Goal: Transaction & Acquisition: Obtain resource

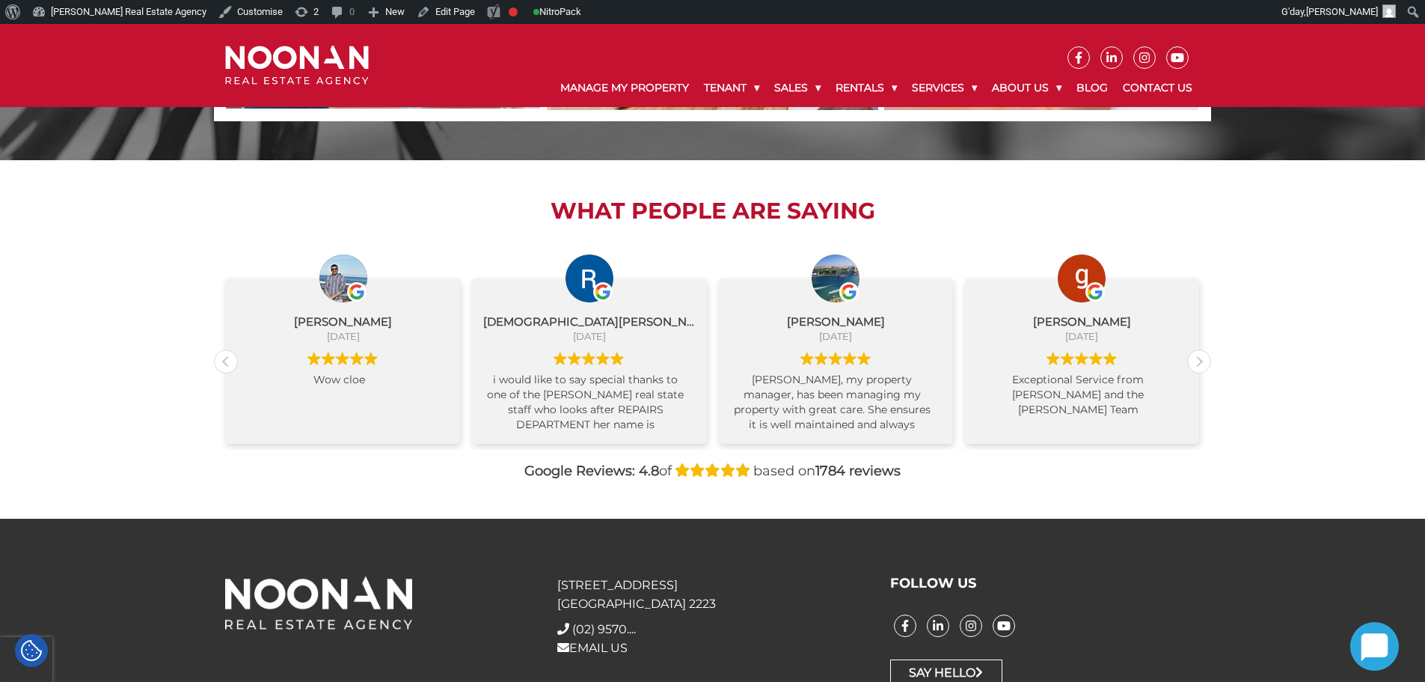
scroll to position [1496, 0]
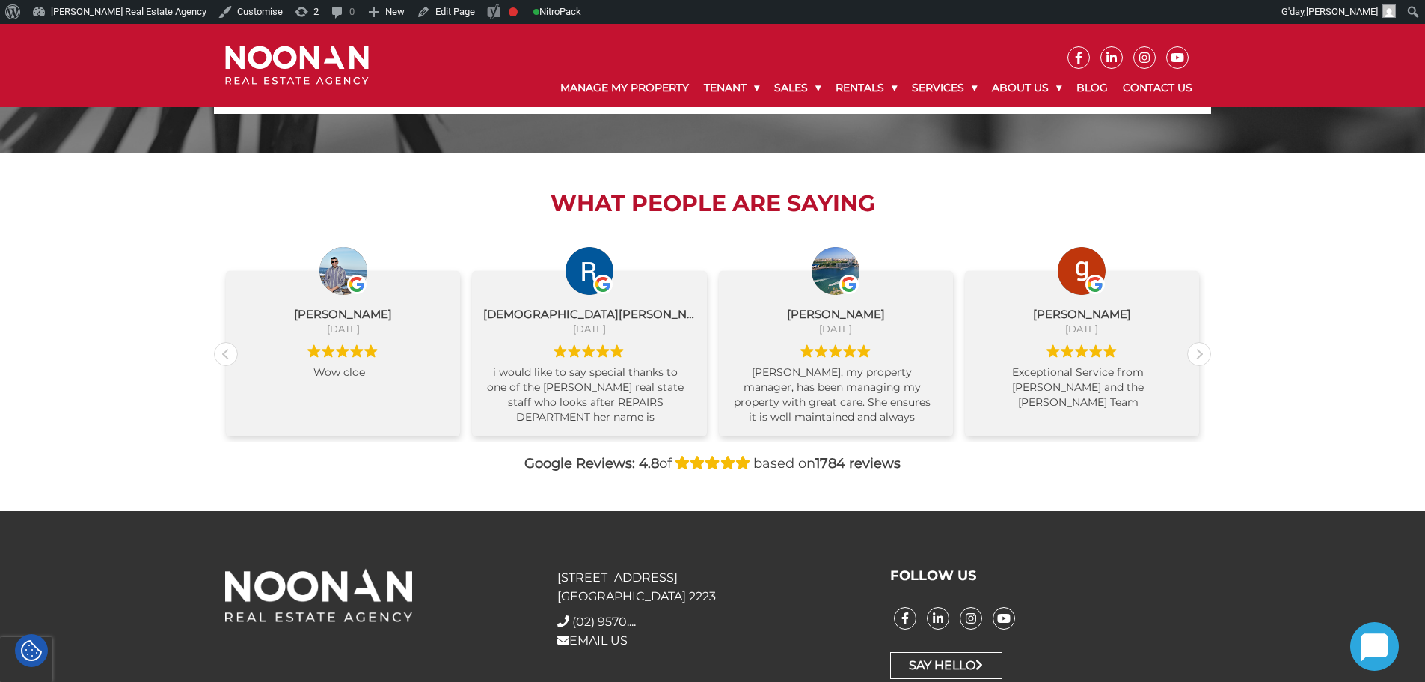
click at [177, 319] on div "What People are Saying Nabaraj Dahal September 1, 2025 Wow cloe Rashedul Haque …" at bounding box center [712, 332] width 1425 height 358
click at [156, 300] on div "What People are Saying Nabaraj Dahal September 1, 2025 Wow cloe Rashedul Haque …" at bounding box center [712, 332] width 1425 height 358
click at [208, 235] on div "What People are Saying Nabaraj Dahal September 1, 2025 Wow cloe Rashedul Haque …" at bounding box center [712, 332] width 1425 height 358
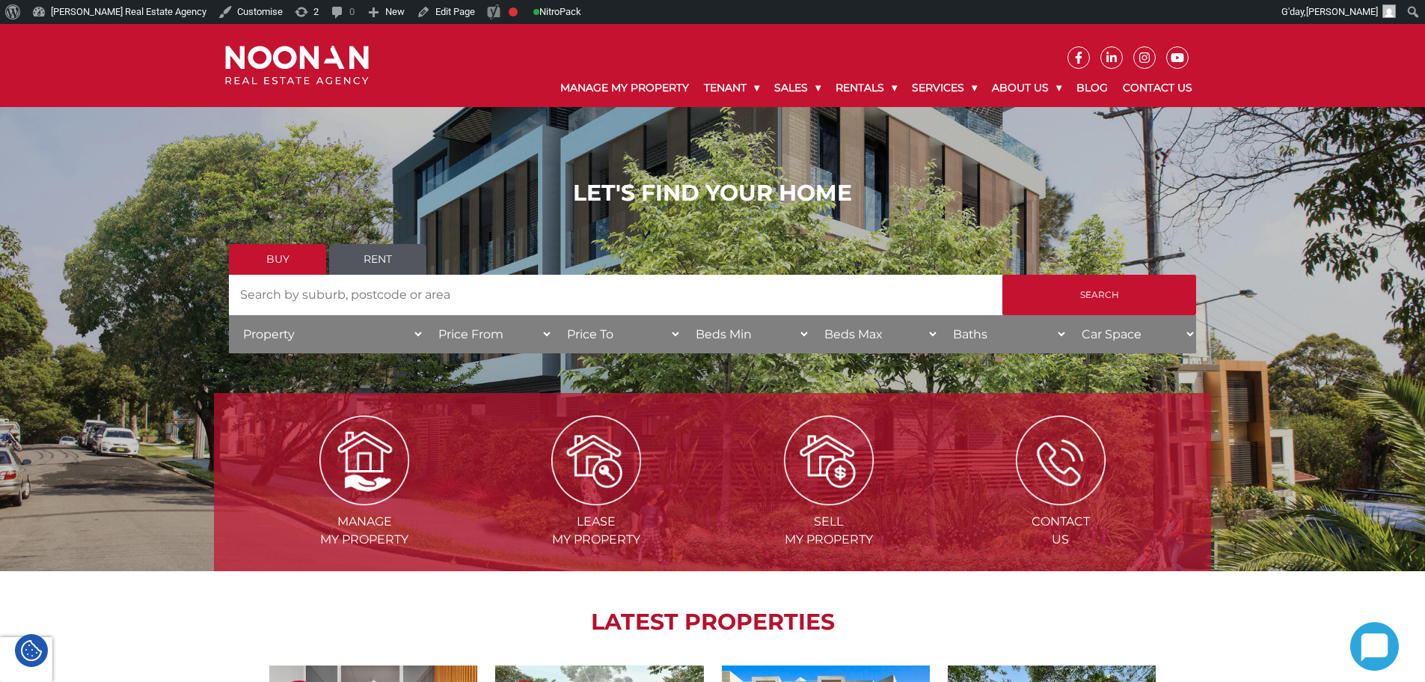
scroll to position [0, 0]
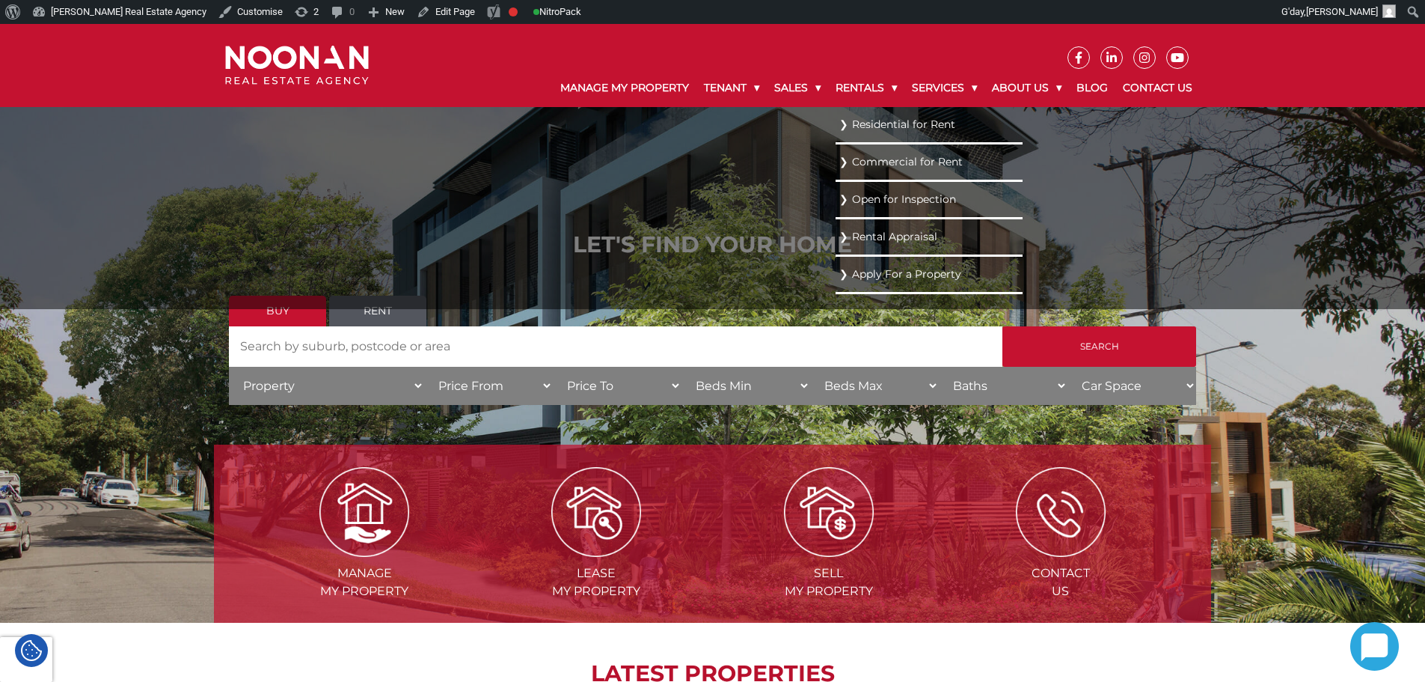
click at [862, 123] on link "Residential for Rent" at bounding box center [929, 124] width 180 height 20
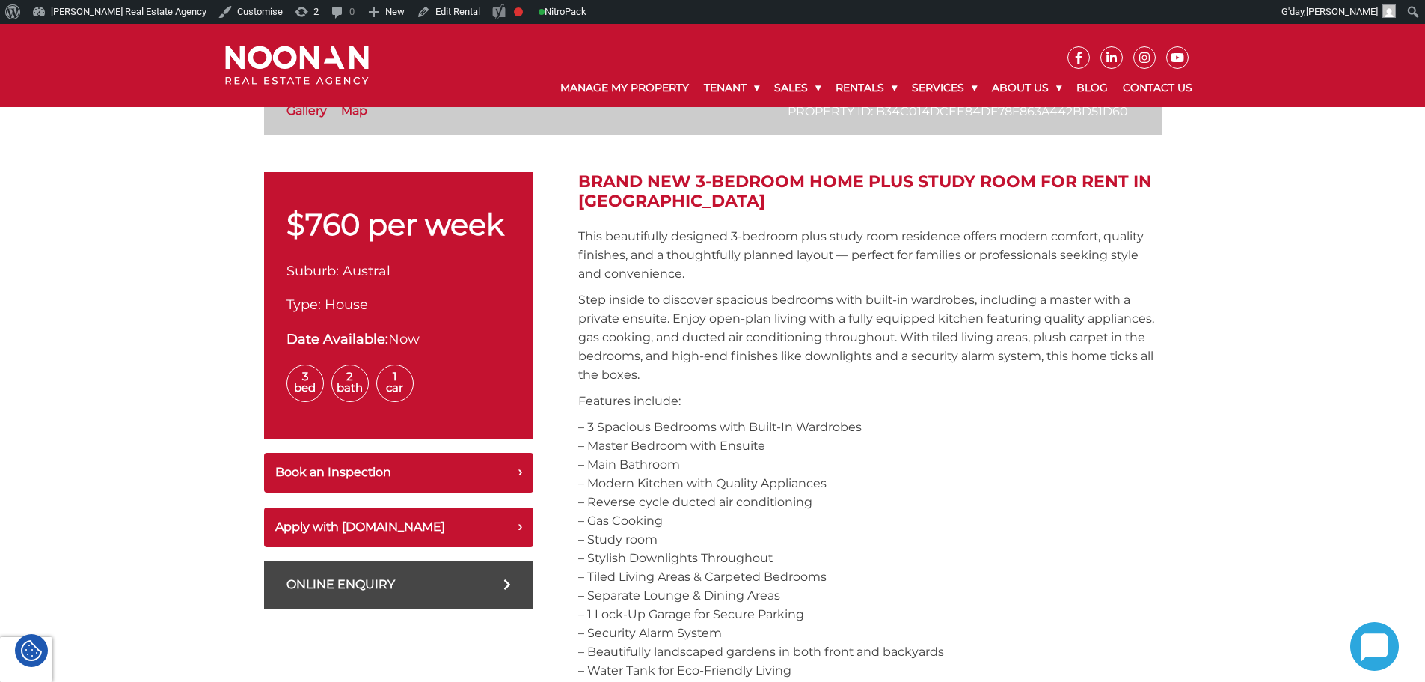
scroll to position [449, 0]
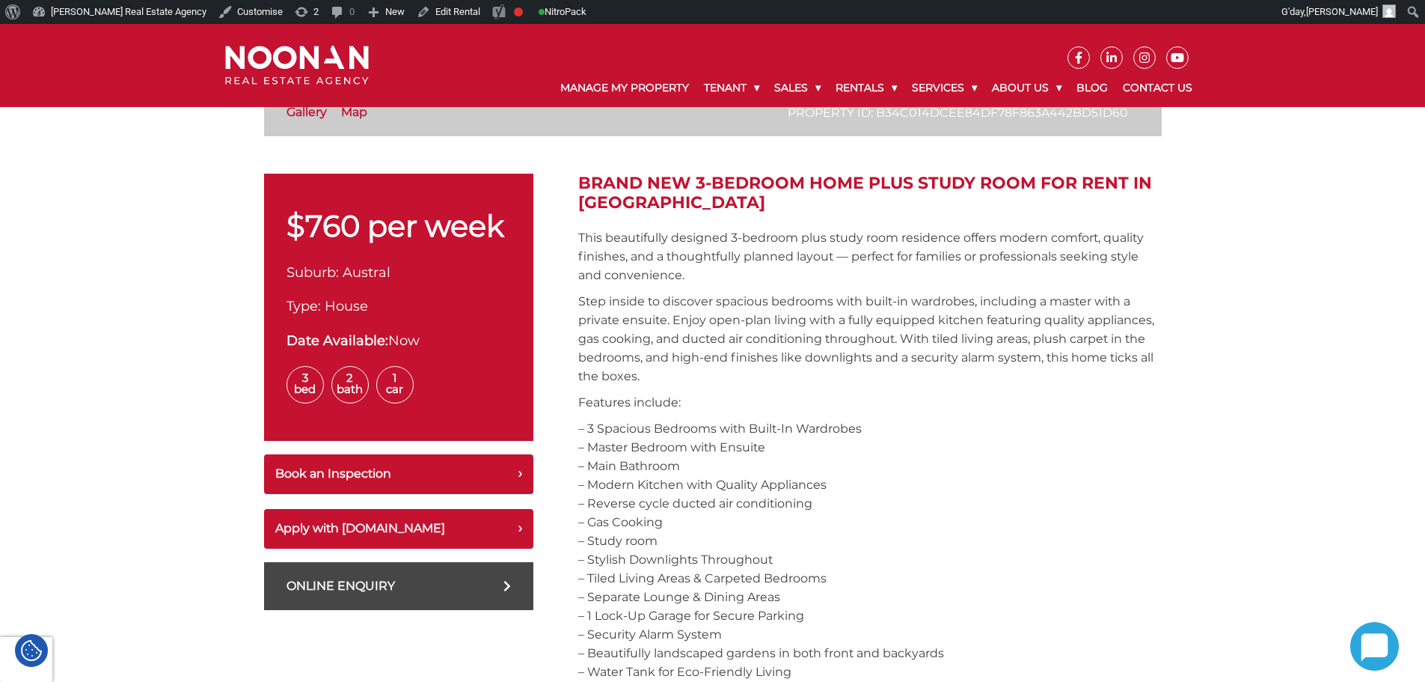
drag, startPoint x: 408, startPoint y: 338, endPoint x: 437, endPoint y: 339, distance: 28.4
click at [437, 339] on div "Date Available: Now" at bounding box center [399, 341] width 224 height 20
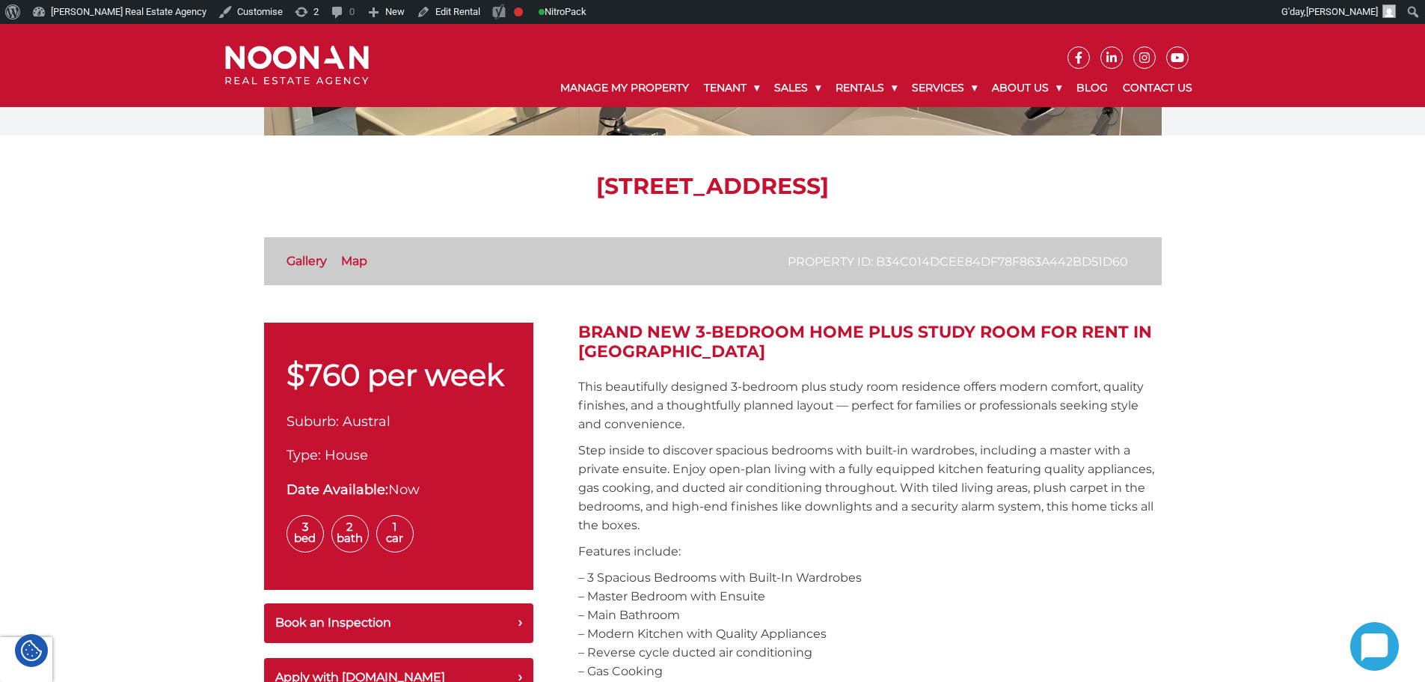
scroll to position [299, 0]
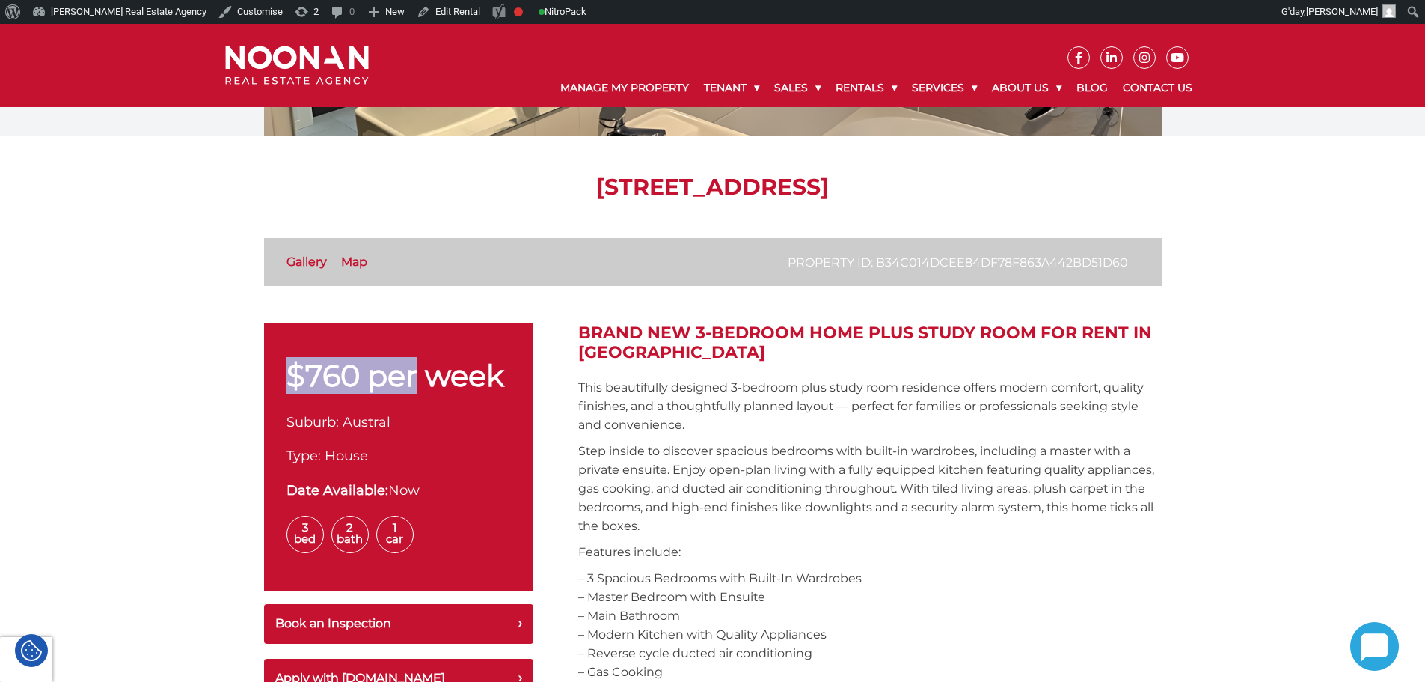
drag, startPoint x: 302, startPoint y: 376, endPoint x: 422, endPoint y: 373, distance: 119.8
click at [422, 373] on p "$760 per week" at bounding box center [399, 376] width 224 height 30
click at [461, 377] on p "$760 per week" at bounding box center [399, 376] width 224 height 30
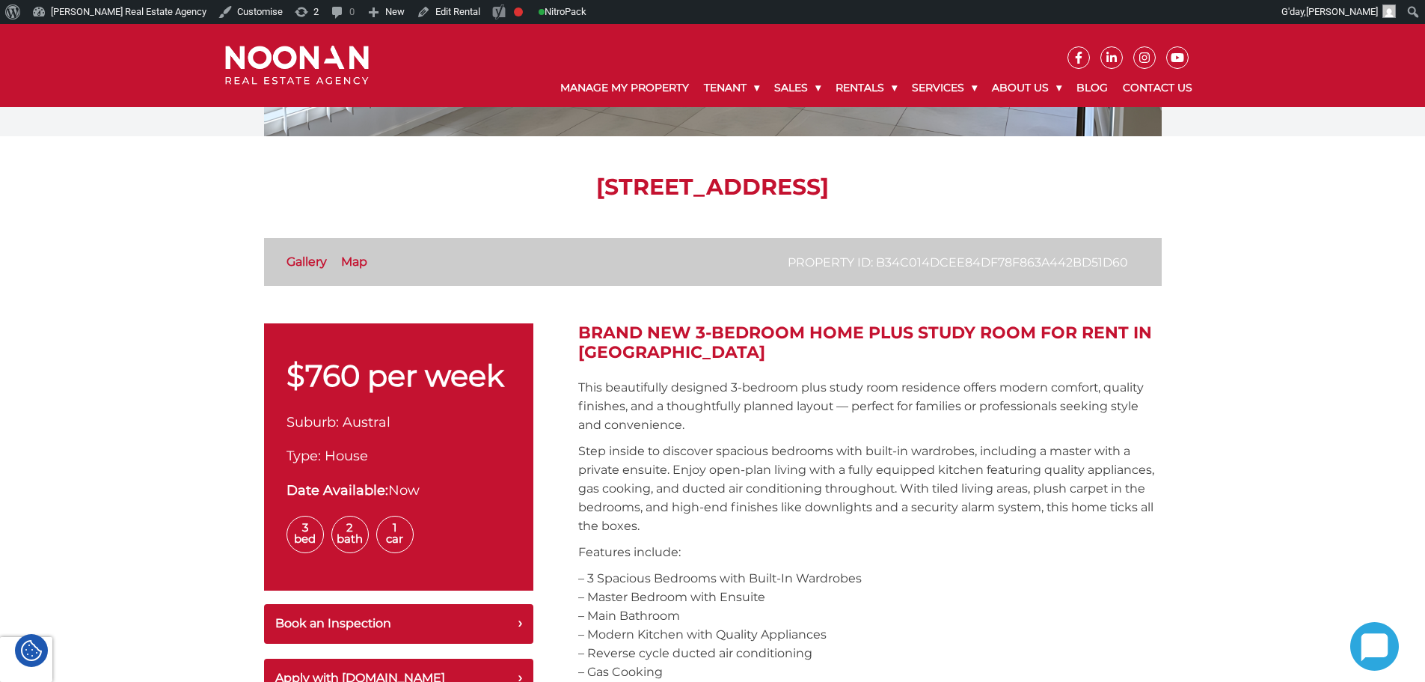
click at [652, 462] on p "Step inside to discover spacious bedrooms with built-in wardrobes, including a …" at bounding box center [870, 488] width 584 height 94
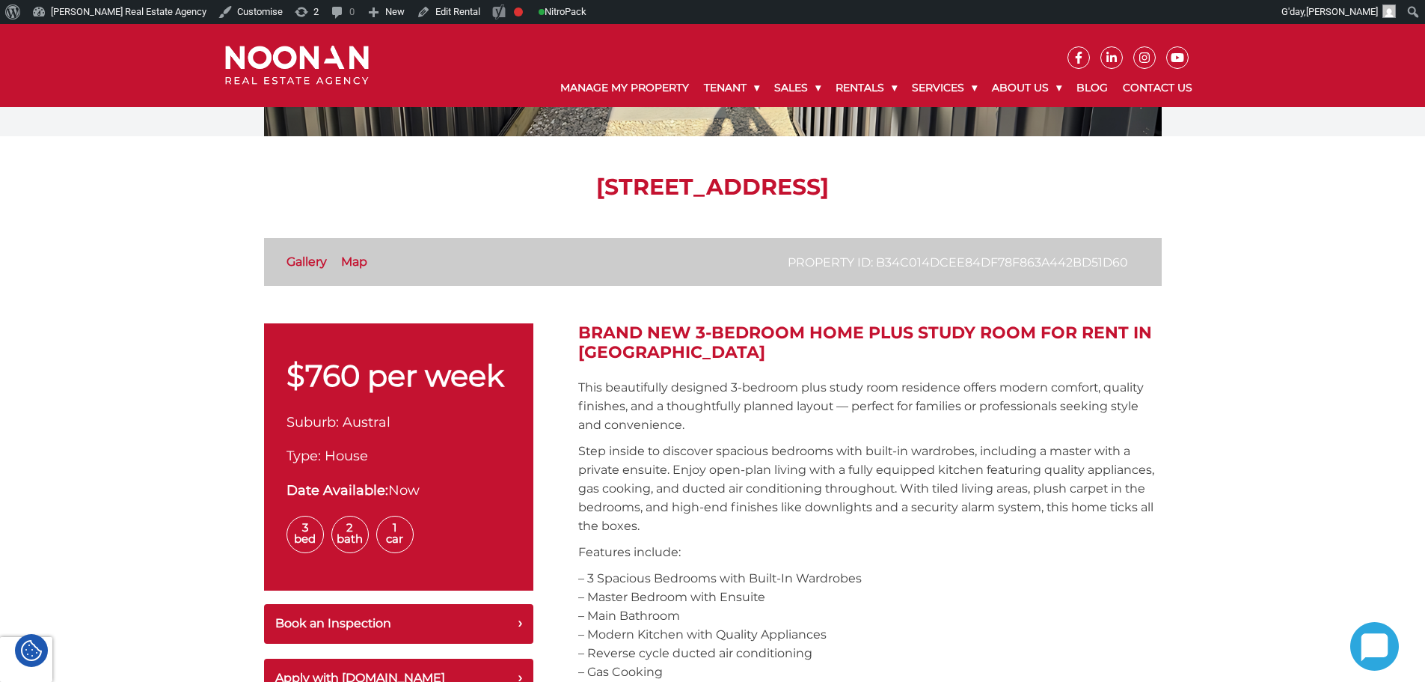
scroll to position [0, 0]
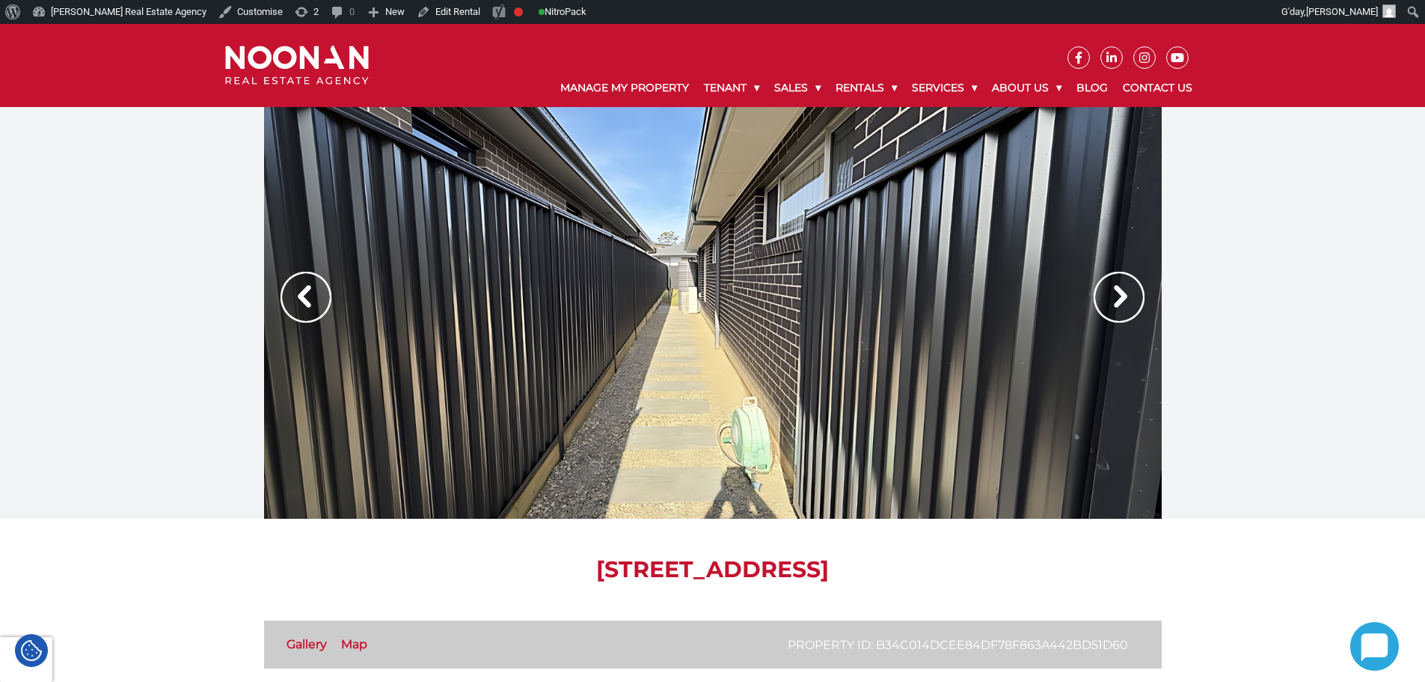
click at [313, 287] on img at bounding box center [306, 297] width 51 height 51
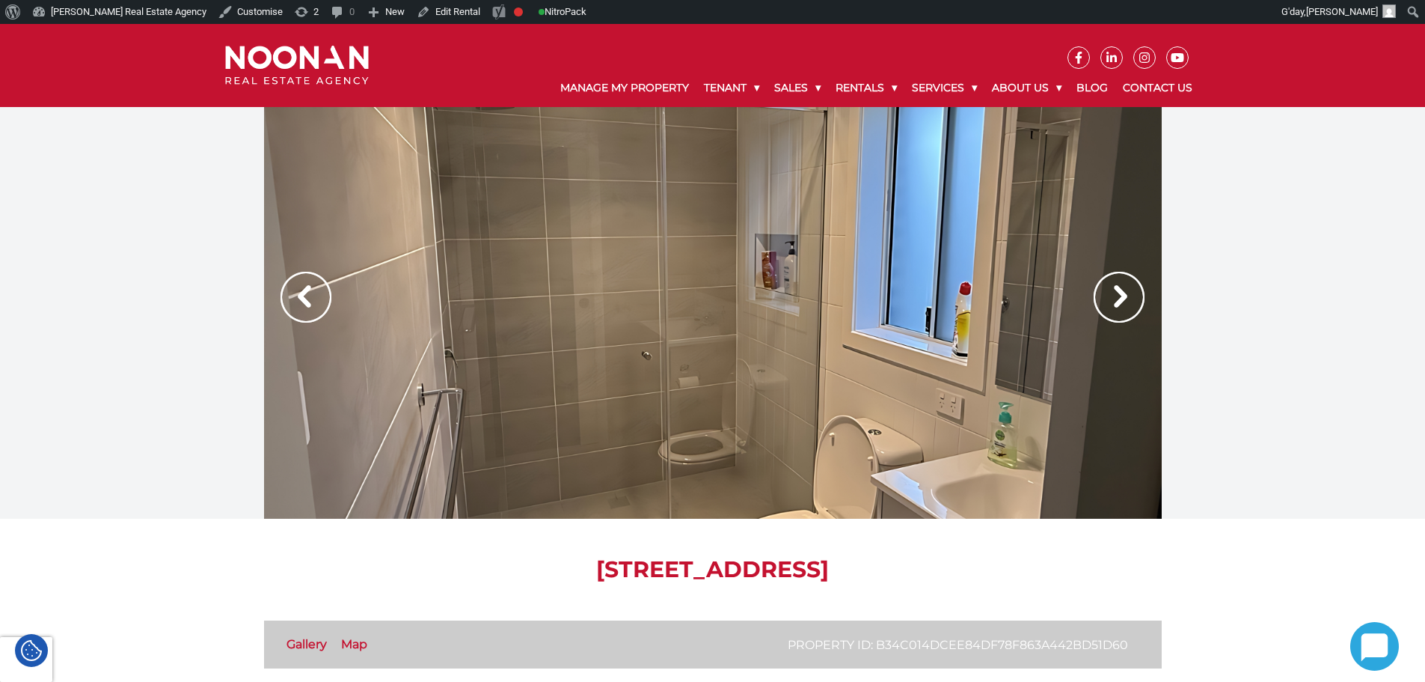
click at [311, 291] on img at bounding box center [306, 297] width 51 height 51
click at [300, 282] on img at bounding box center [306, 297] width 51 height 51
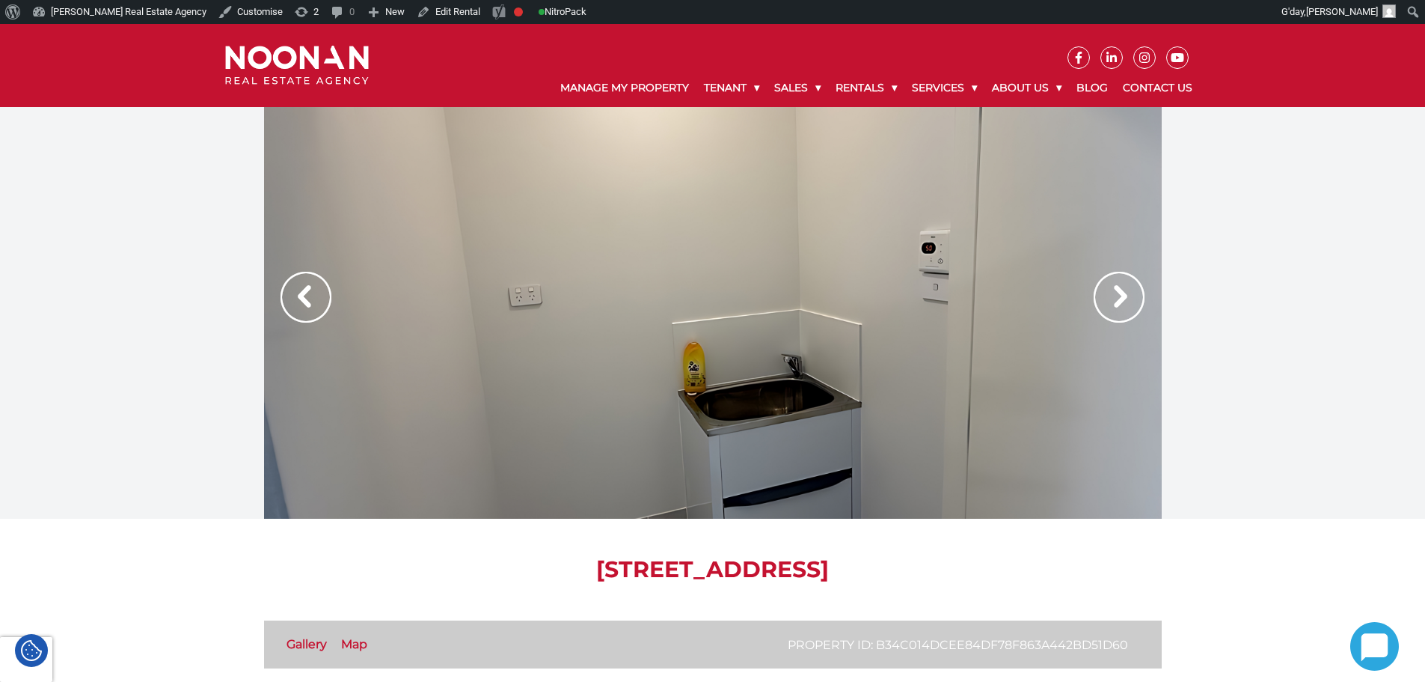
click at [311, 64] on img at bounding box center [297, 66] width 144 height 40
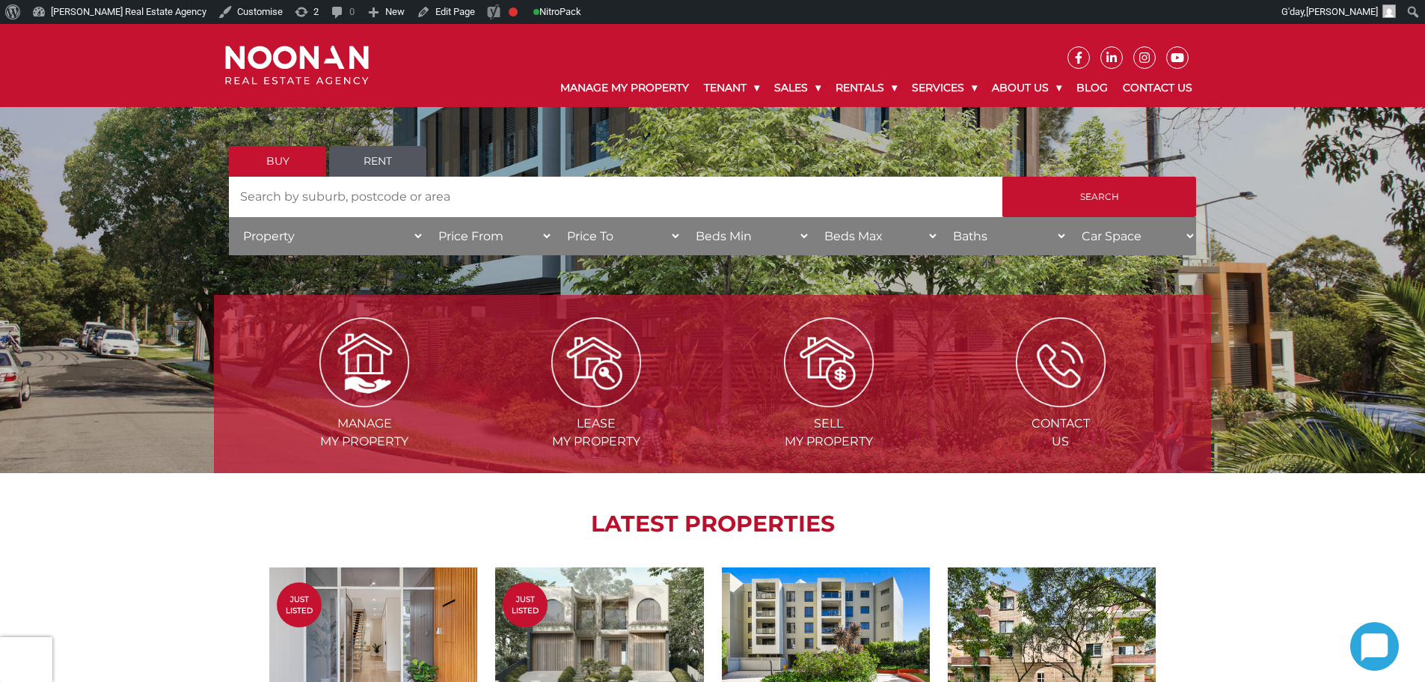
scroll to position [150, 0]
click at [126, 456] on div "Manage my Property Lease my Property Sell my Property Contact Us LATEST PROPERT…" at bounding box center [712, 621] width 1425 height 729
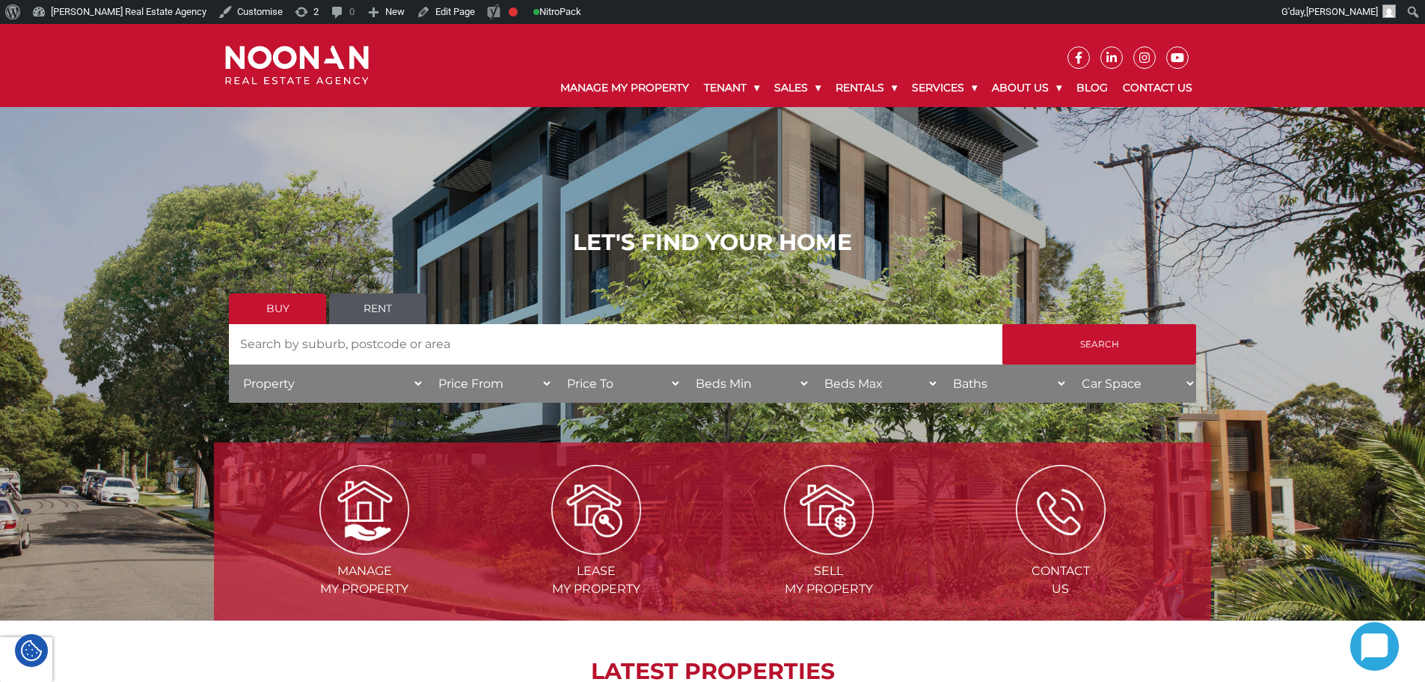
scroll to position [0, 0]
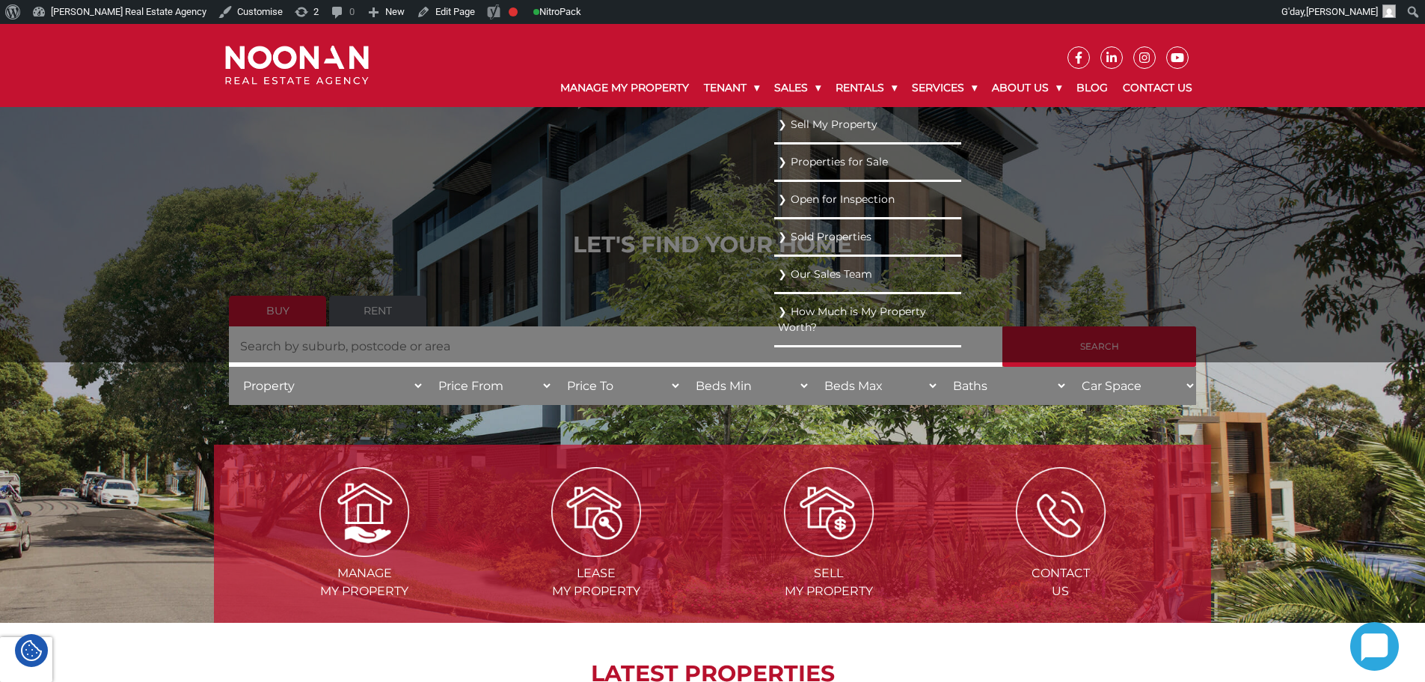
click at [804, 165] on link "Properties for Sale" at bounding box center [868, 162] width 180 height 20
